Goal: Navigation & Orientation: Find specific page/section

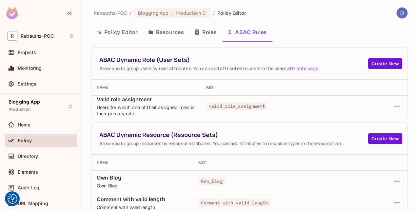
click at [121, 33] on button "Policy Editor" at bounding box center [117, 32] width 52 height 16
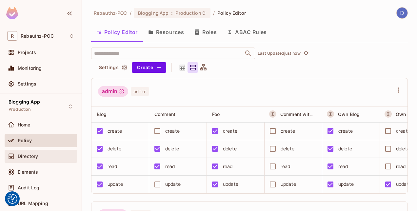
click at [30, 157] on span "Directory" at bounding box center [28, 156] width 20 height 5
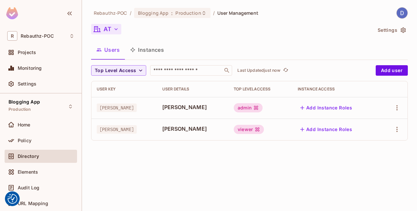
click at [115, 31] on icon "button" at bounding box center [116, 29] width 7 height 7
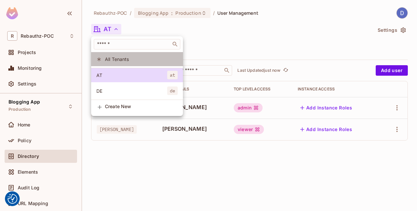
click at [112, 58] on span "All Tenants" at bounding box center [141, 59] width 73 height 6
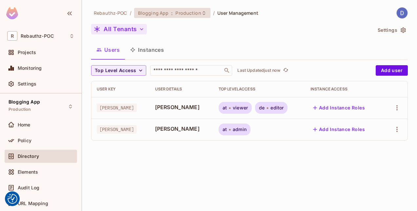
click at [205, 10] on div "Blogging App : Production" at bounding box center [172, 13] width 76 height 10
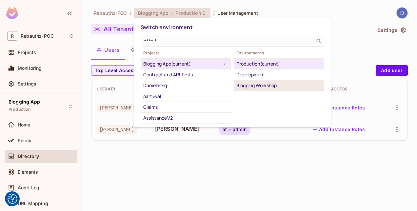
click at [250, 82] on div "Blogging Workshop" at bounding box center [278, 86] width 85 height 8
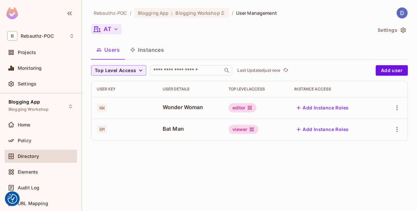
click at [112, 29] on button "AT" at bounding box center [106, 29] width 30 height 10
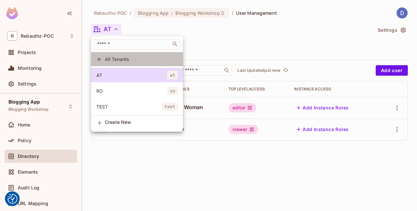
click at [109, 61] on span "All Tenants" at bounding box center [141, 59] width 73 height 6
